Goal: Task Accomplishment & Management: Manage account settings

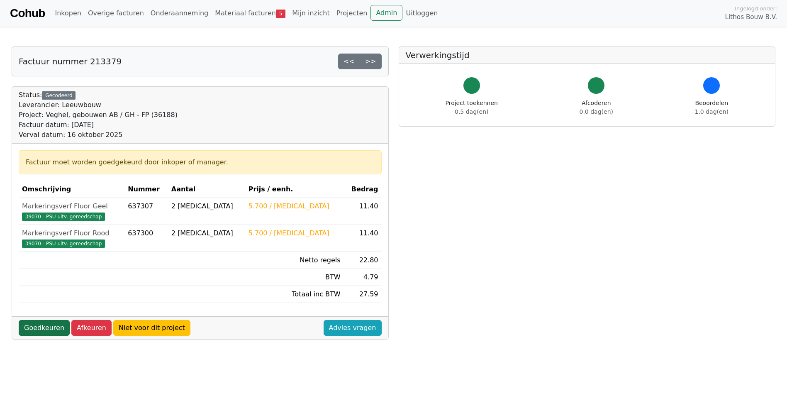
click at [27, 327] on link "Goedkeuren" at bounding box center [44, 328] width 51 height 16
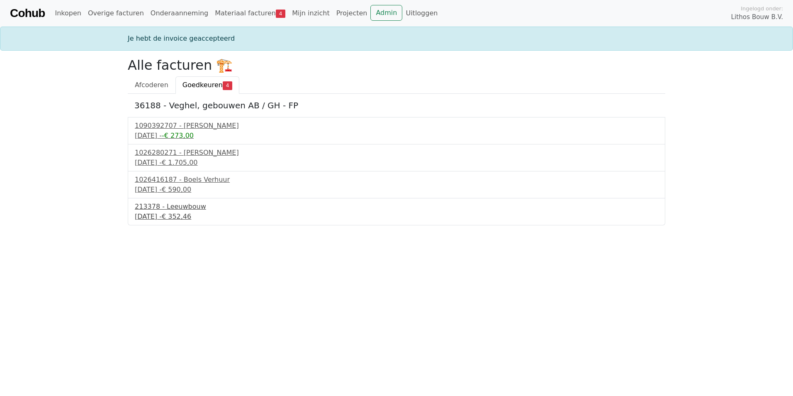
click at [174, 213] on div "16 september 2025 - € 352,46" at bounding box center [396, 217] width 523 height 10
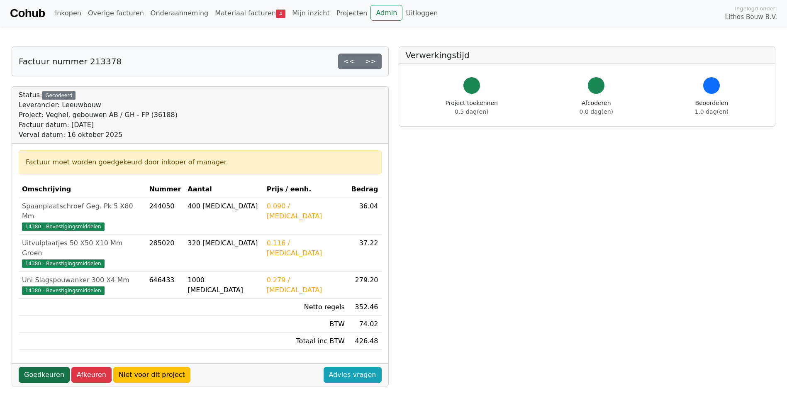
click at [44, 367] on link "Goedkeuren" at bounding box center [44, 375] width 51 height 16
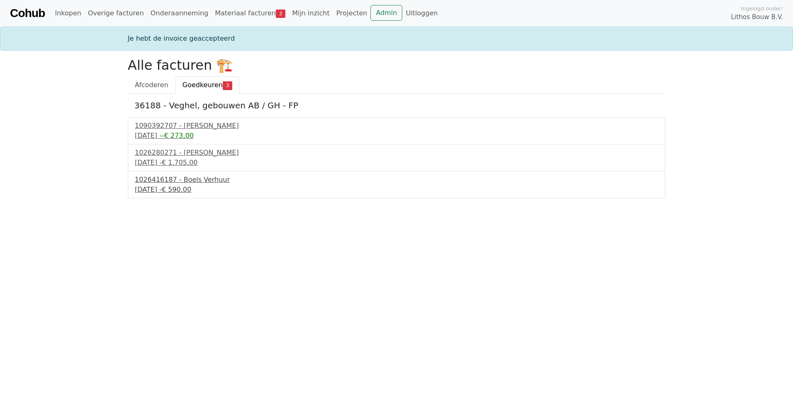
click at [169, 186] on div "14 september 2025 - € 590,00" at bounding box center [396, 190] width 523 height 10
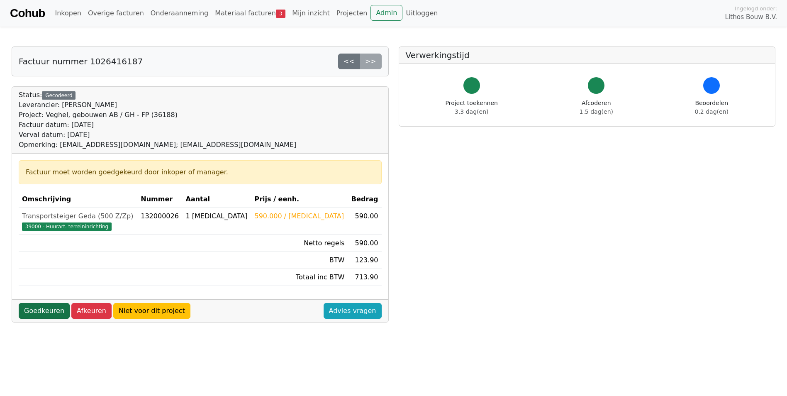
click at [45, 313] on link "Goedkeuren" at bounding box center [44, 311] width 51 height 16
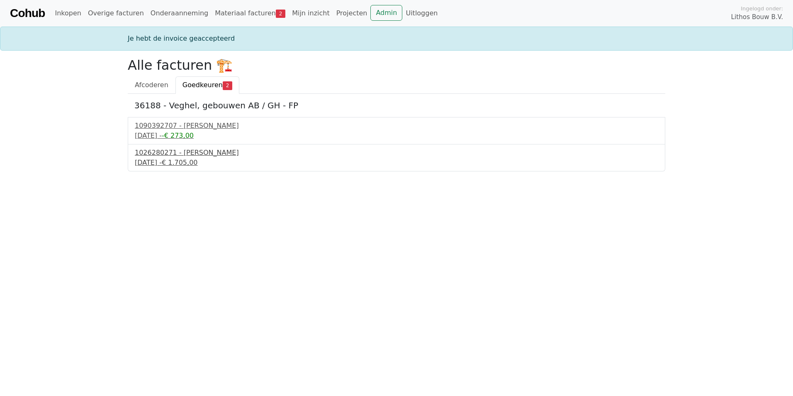
click at [176, 160] on span "€ 1.705,00" at bounding box center [180, 162] width 36 height 8
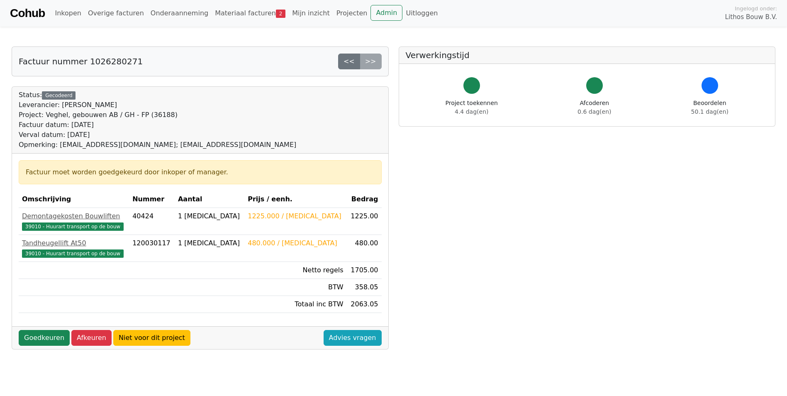
scroll to position [124, 0]
